Goal: Transaction & Acquisition: Purchase product/service

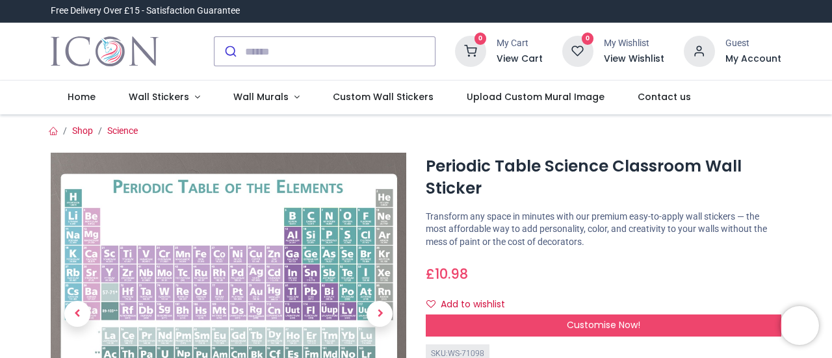
click at [676, 191] on h1 "Periodic Table Science Classroom Wall Sticker" at bounding box center [604, 177] width 356 height 45
drag, startPoint x: 829, startPoint y: 38, endPoint x: 831, endPoint y: 72, distance: 33.9
click at [831, 72] on div "Login • Register Home Wall Stickers" at bounding box center [416, 179] width 832 height 358
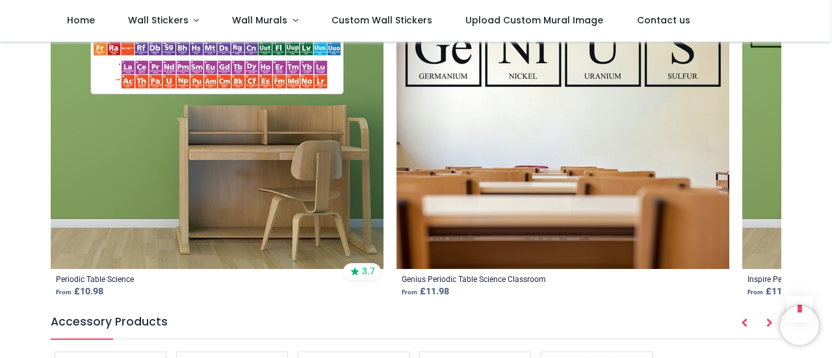
scroll to position [1553, 0]
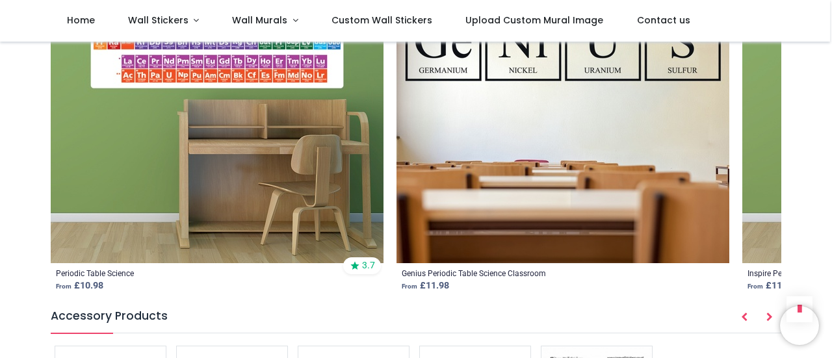
click at [196, 96] on img at bounding box center [217, 96] width 333 height 333
click at [200, 72] on img at bounding box center [217, 96] width 333 height 333
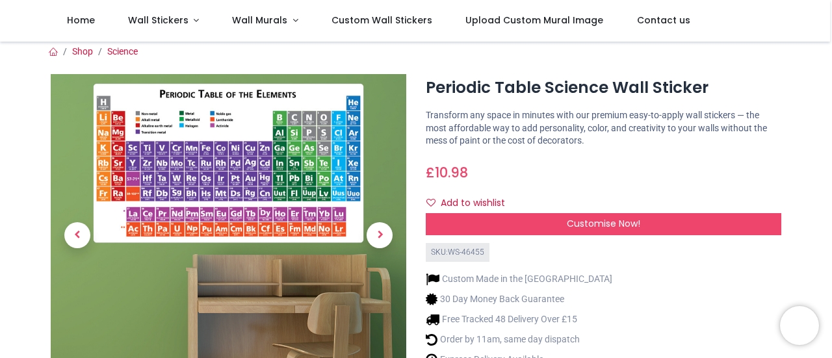
scroll to position [10, 0]
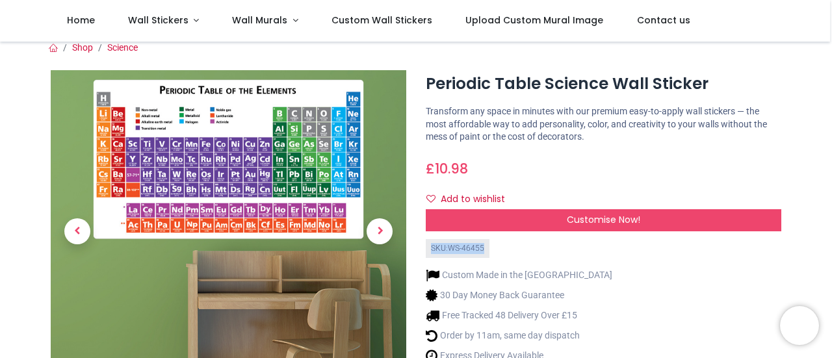
drag, startPoint x: 693, startPoint y: 276, endPoint x: 691, endPoint y: 185, distance: 91.0
click at [691, 185] on div "Periodic Table Science Wall Sticker https://www.iconwallstickers.co.uk/periodic…" at bounding box center [603, 266] width 375 height 393
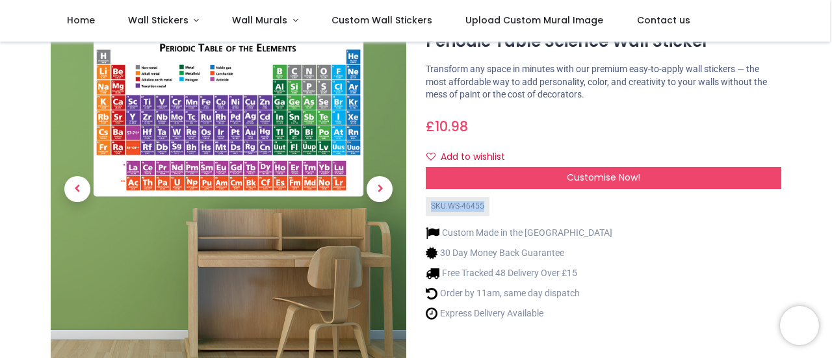
scroll to position [52, 0]
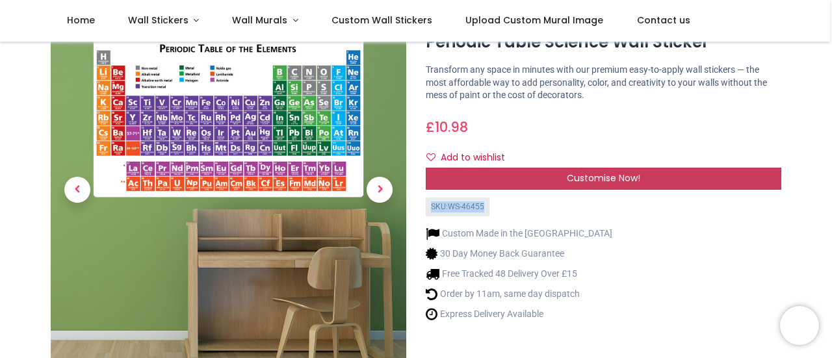
click at [623, 179] on span "Customise Now!" at bounding box center [603, 178] width 73 height 13
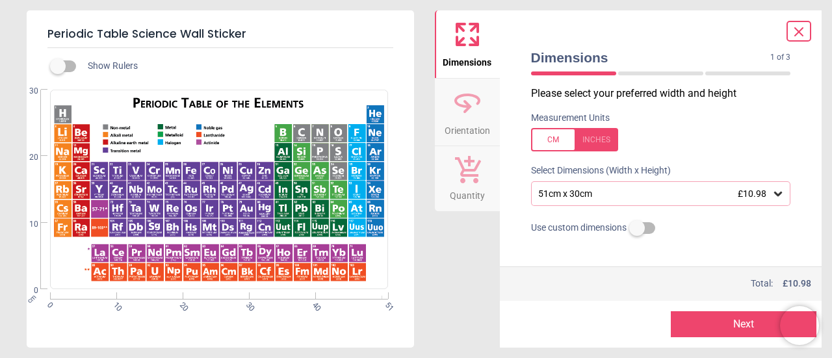
click at [773, 198] on icon at bounding box center [778, 193] width 13 height 13
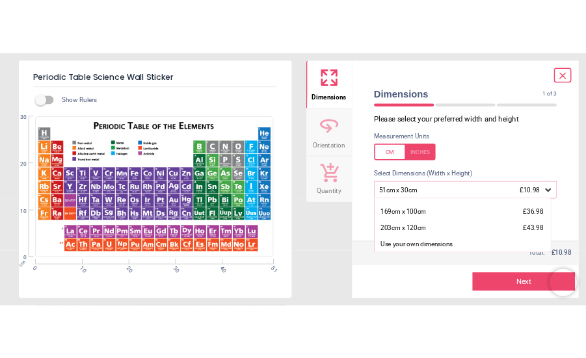
scroll to position [132, 0]
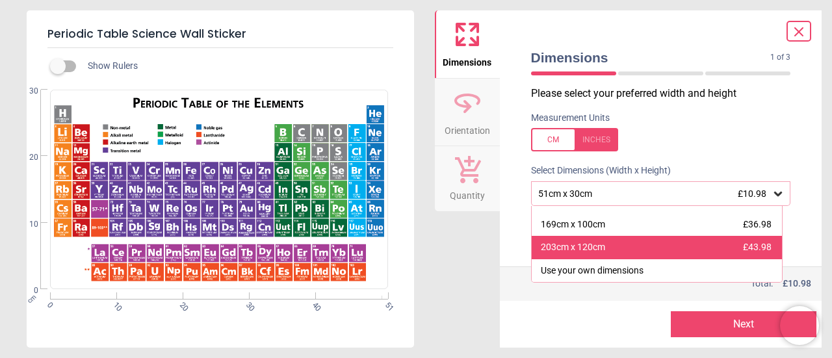
click at [557, 252] on div "203cm x 120cm" at bounding box center [573, 247] width 64 height 13
